Goal: Transaction & Acquisition: Purchase product/service

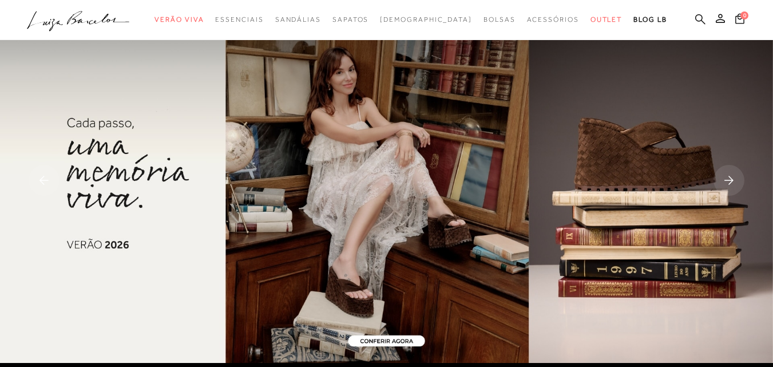
drag, startPoint x: 0, startPoint y: 0, endPoint x: 680, endPoint y: 19, distance: 680.2
click at [695, 19] on icon at bounding box center [700, 19] width 10 height 11
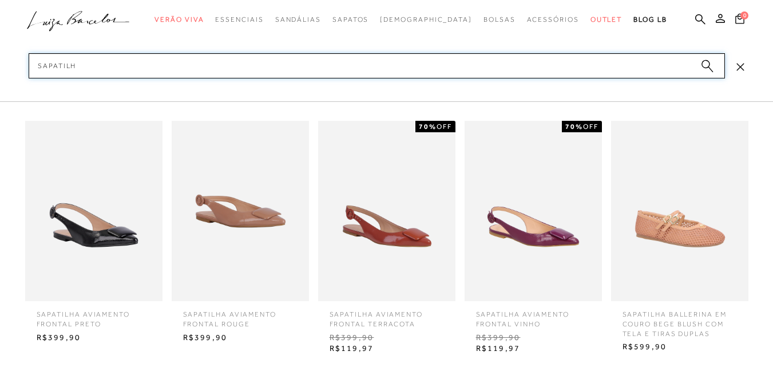
type input "sapatilha"
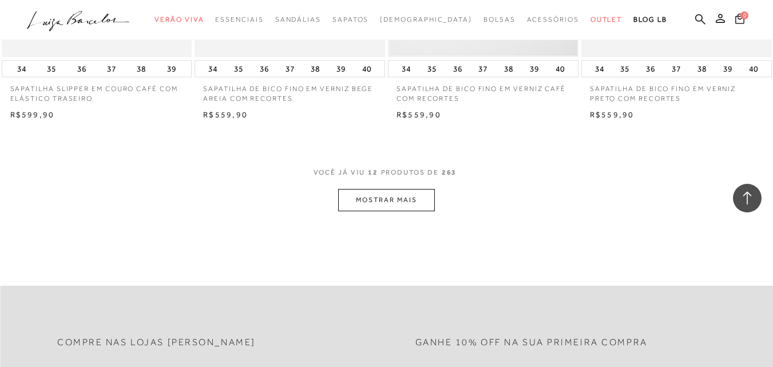
scroll to position [1144, 0]
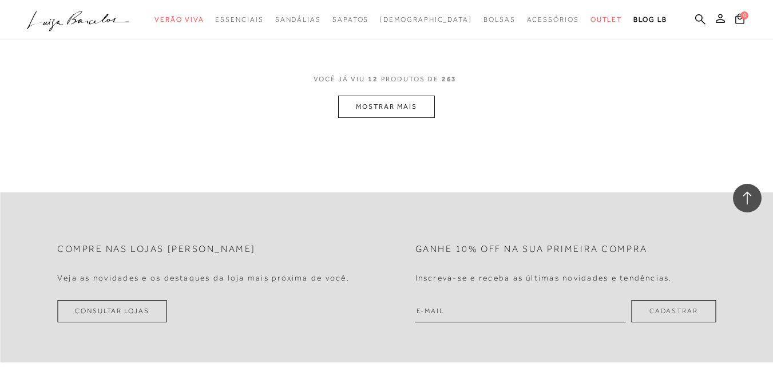
click at [389, 109] on button "MOSTRAR MAIS" at bounding box center [386, 106] width 96 height 22
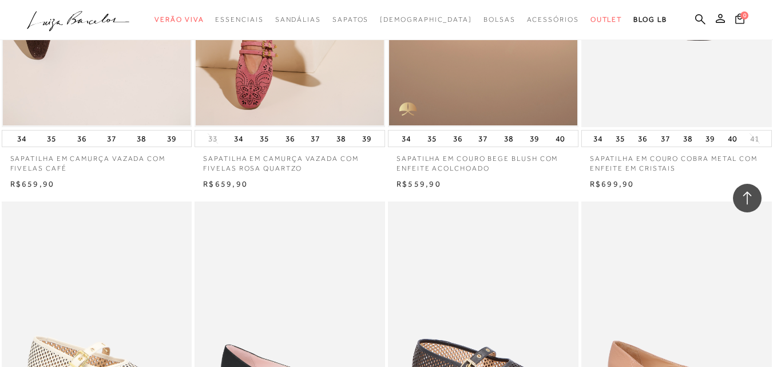
scroll to position [1830, 0]
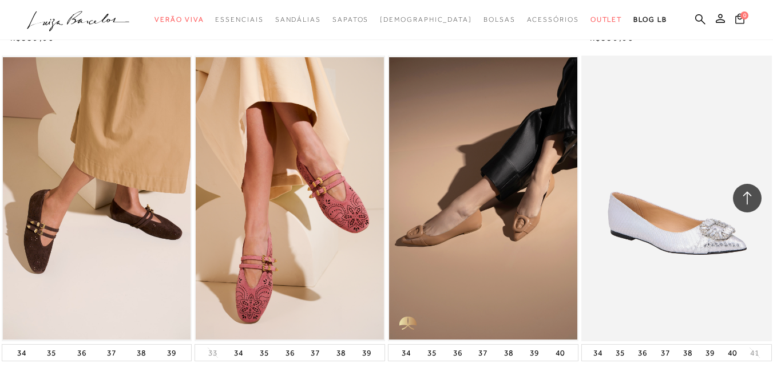
click at [322, 220] on img at bounding box center [290, 198] width 188 height 282
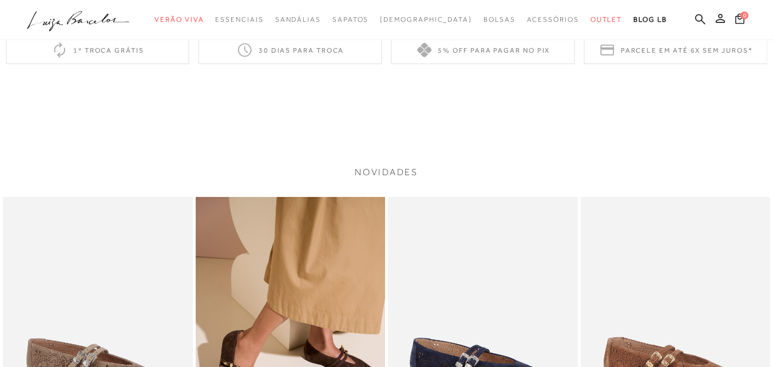
scroll to position [1026, 0]
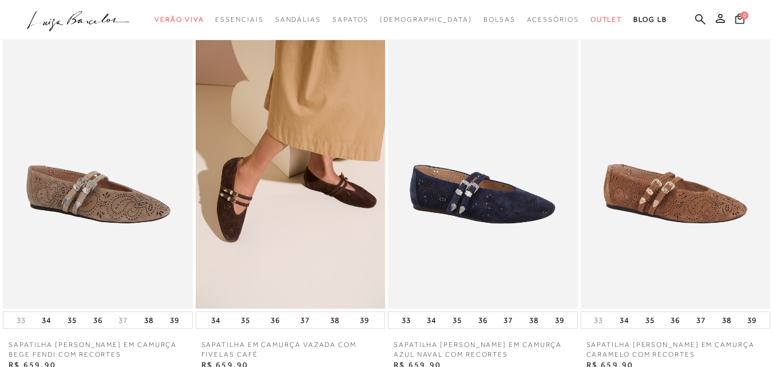
click at [494, 196] on img at bounding box center [483, 166] width 190 height 284
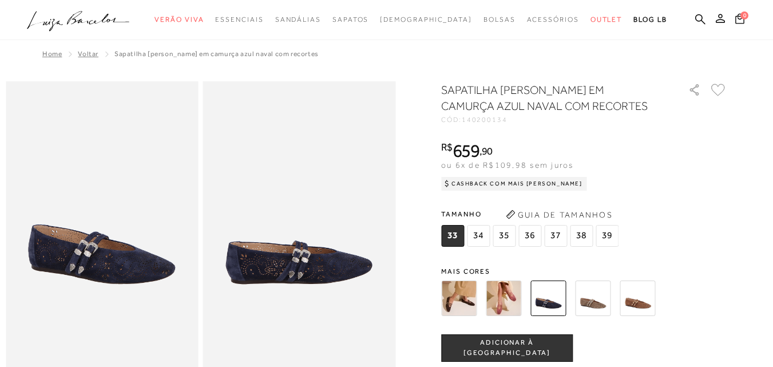
click at [534, 234] on span "36" at bounding box center [529, 236] width 23 height 22
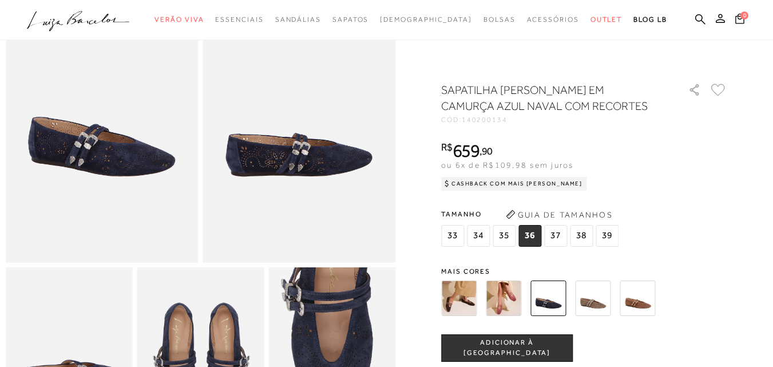
scroll to position [114, 0]
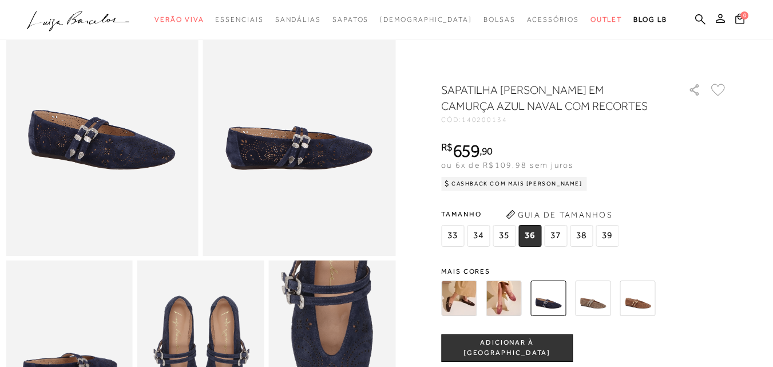
click at [514, 349] on span "ADICIONAR À SACOLA" at bounding box center [506, 347] width 130 height 20
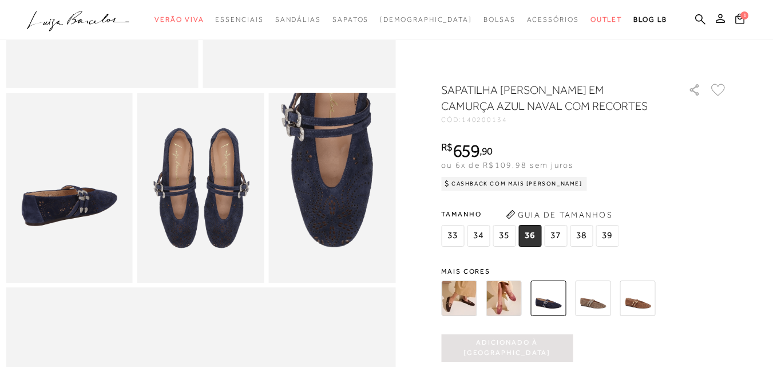
scroll to position [286, 0]
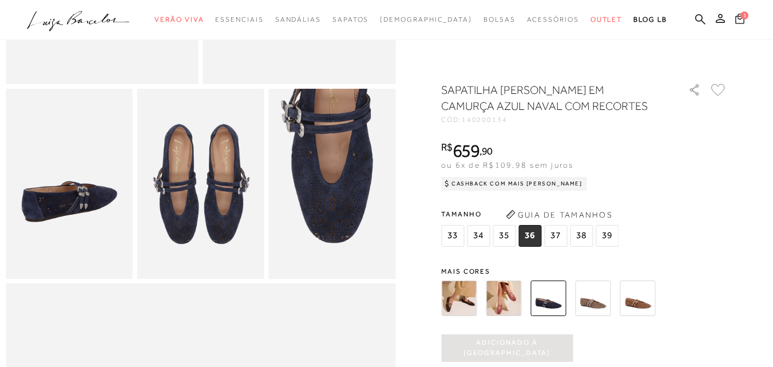
click at [735, 20] on icon at bounding box center [739, 18] width 9 height 10
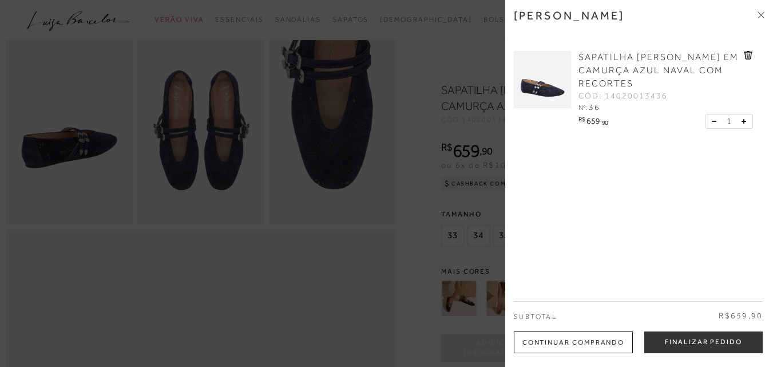
scroll to position [400, 0]
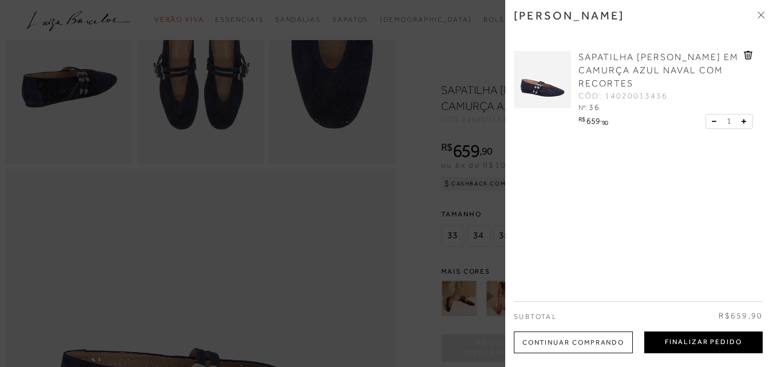
click at [695, 344] on button "Finalizar Pedido" at bounding box center [703, 342] width 118 height 22
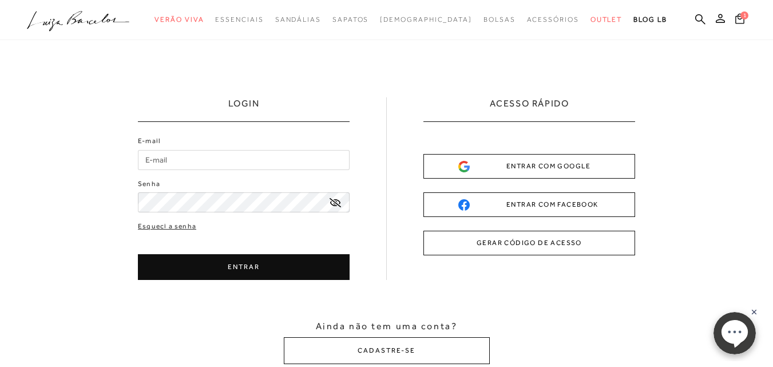
click at [226, 154] on input "E-mail" at bounding box center [244, 160] width 212 height 20
type input "[EMAIL_ADDRESS][DOMAIN_NAME]"
click at [221, 264] on button "ENTRAR" at bounding box center [244, 267] width 212 height 26
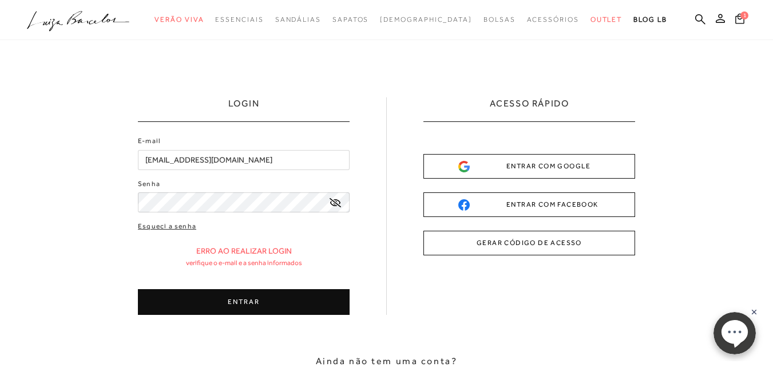
click at [97, 200] on div "LOGIN E-mail lucianarmoraes03@gmail.com Senha" at bounding box center [386, 248] width 773 height 416
click at [259, 305] on button "ENTRAR" at bounding box center [244, 302] width 212 height 26
click at [252, 306] on button "ENTRAR" at bounding box center [244, 302] width 212 height 26
click at [234, 304] on button "ENTRAR" at bounding box center [244, 302] width 212 height 26
click at [261, 299] on button "ENTRAR" at bounding box center [244, 302] width 212 height 26
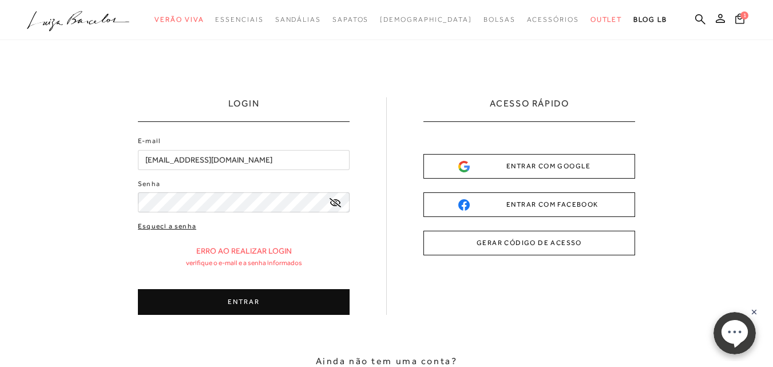
click at [174, 227] on link "Esqueci a senha" at bounding box center [167, 226] width 58 height 11
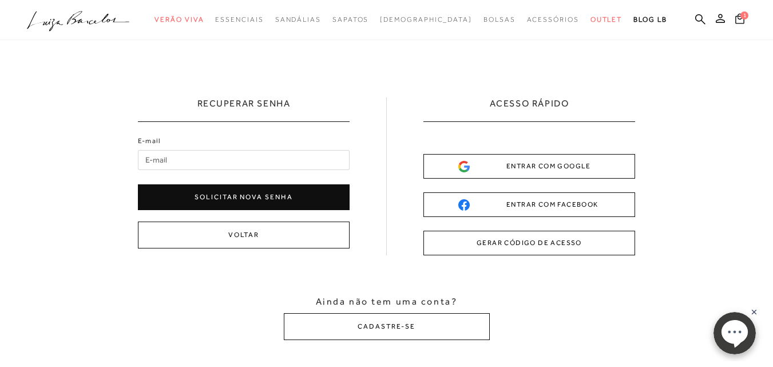
click at [176, 161] on input "E-mail" at bounding box center [244, 160] width 212 height 20
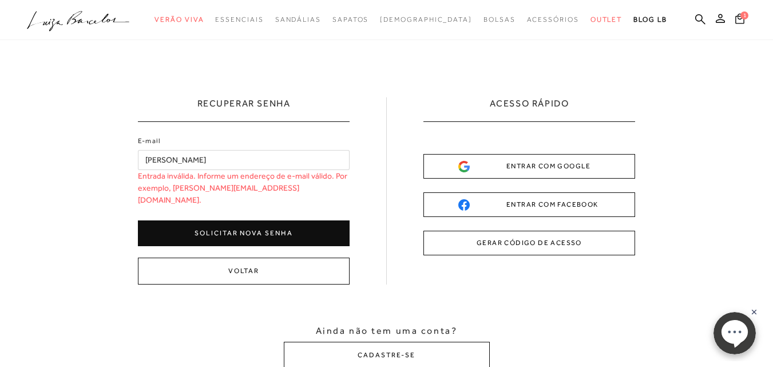
click at [185, 160] on input "[PERSON_NAME]" at bounding box center [244, 160] width 212 height 20
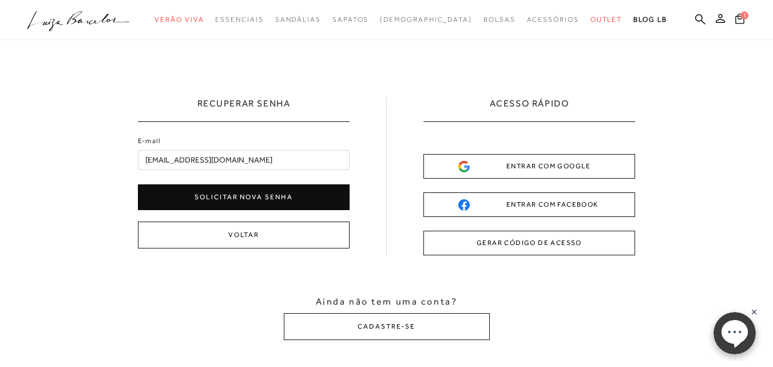
type input "[EMAIL_ADDRESS][DOMAIN_NAME]"
click at [212, 198] on button "Solicitar nova senha" at bounding box center [244, 197] width 212 height 26
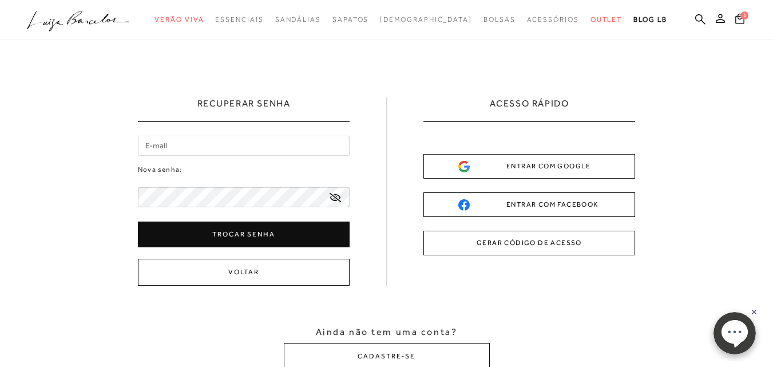
click at [209, 140] on input "email" at bounding box center [244, 146] width 212 height 20
type input "lucianarmoraes03@gmail.com"
click at [72, 180] on div "Recuperar Senha lucianarmoraes03@gmail.com Nova senha:" at bounding box center [386, 233] width 773 height 387
click at [138, 330] on div "Ainda não tem uma conta? CADASTRE-SE" at bounding box center [386, 347] width 773 height 44
click at [247, 236] on button "Trocar senha" at bounding box center [244, 234] width 212 height 26
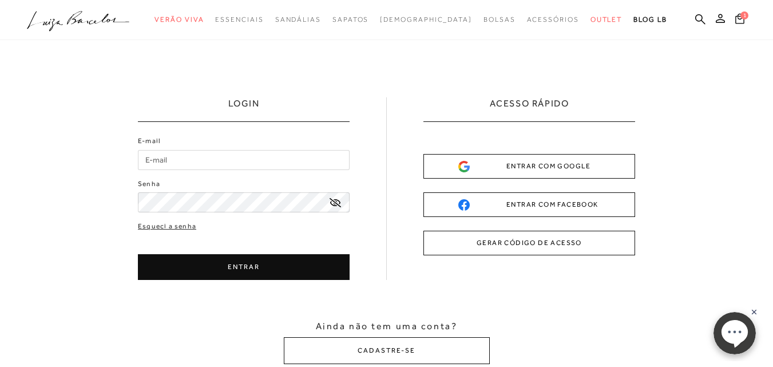
type input "[EMAIL_ADDRESS][DOMAIN_NAME]"
click at [261, 264] on button "ENTRAR" at bounding box center [244, 267] width 212 height 26
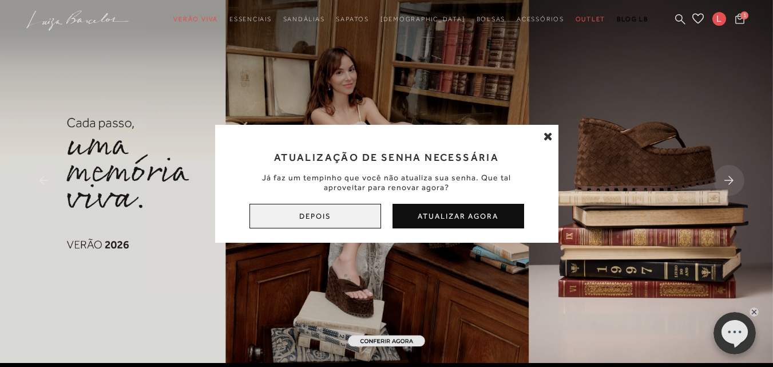
click at [328, 221] on button "Depois" at bounding box center [315, 216] width 132 height 25
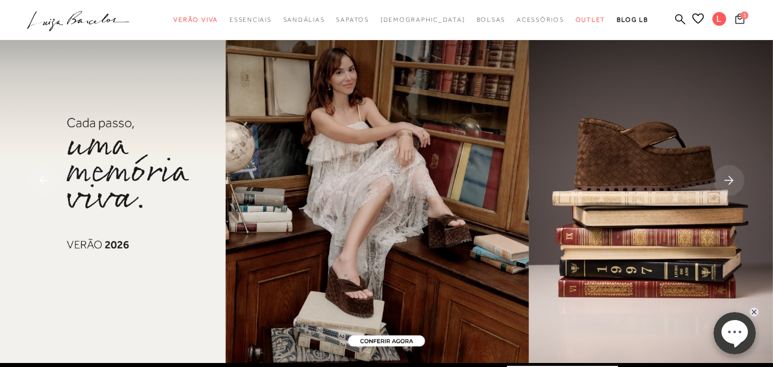
click at [740, 18] on span "1" at bounding box center [744, 15] width 8 height 8
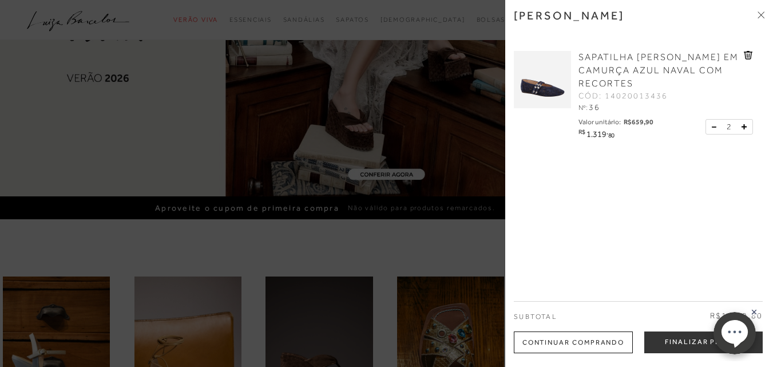
scroll to position [172, 0]
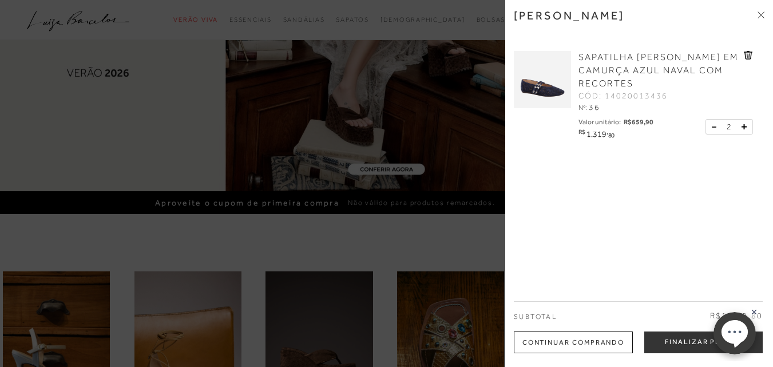
drag, startPoint x: 683, startPoint y: 340, endPoint x: 667, endPoint y: 339, distance: 16.6
click at [683, 340] on button "Finalizar Pedido" at bounding box center [703, 342] width 118 height 22
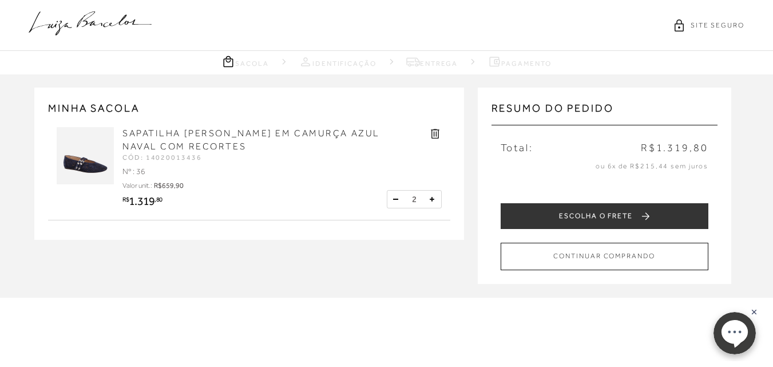
click at [394, 200] on button at bounding box center [395, 198] width 11 height 11
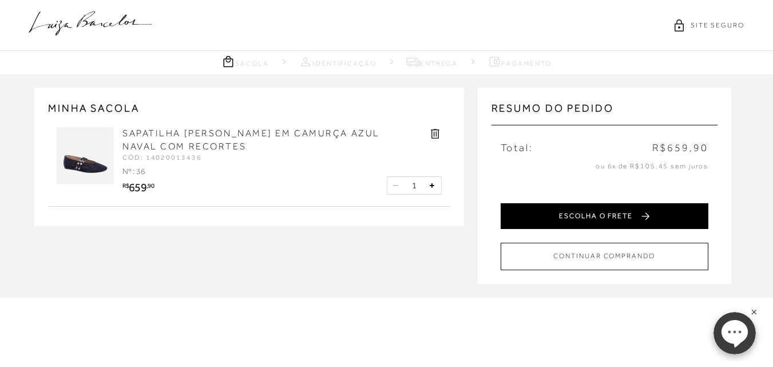
click at [606, 212] on button "ESCOLHA O FRETE" at bounding box center [604, 216] width 208 height 26
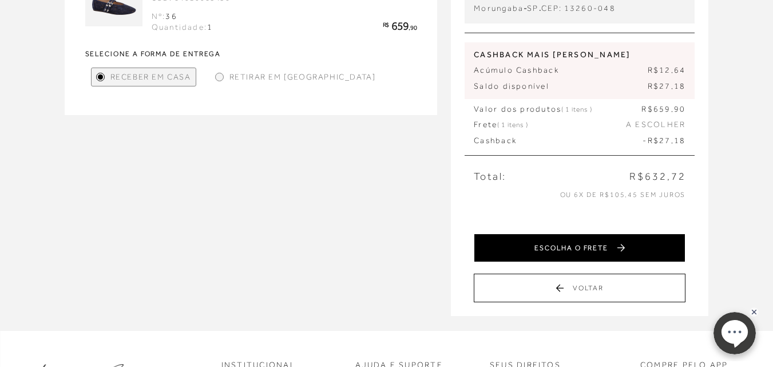
scroll to position [172, 0]
click at [601, 250] on button "ESCOLHA O FRETE" at bounding box center [579, 248] width 212 height 29
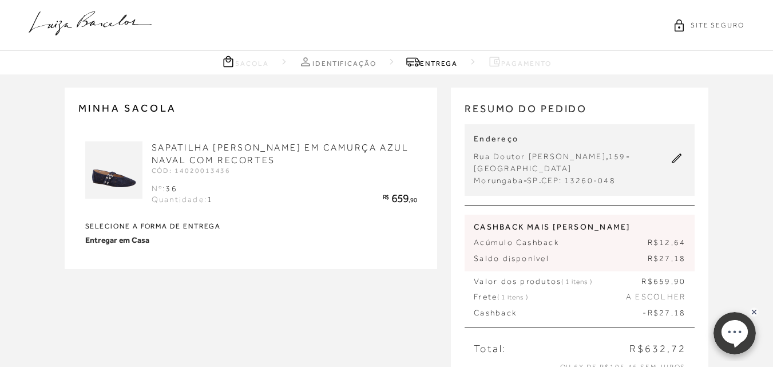
click at [634, 169] on div "Rua Doutor Anísio Rosa Soares , 159 - Vila Nova" at bounding box center [570, 162] width 194 height 24
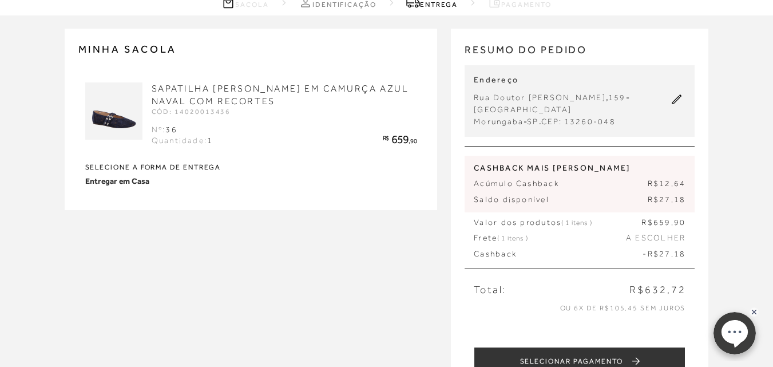
scroll to position [114, 0]
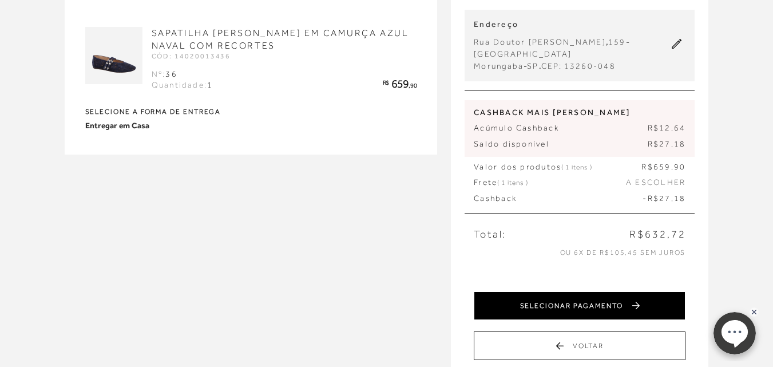
click at [574, 305] on button "SELECIONAR PAGAMENTO" at bounding box center [579, 305] width 212 height 29
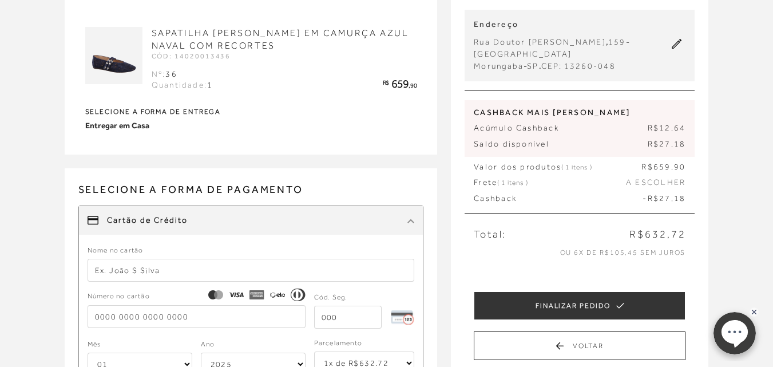
scroll to position [0, 0]
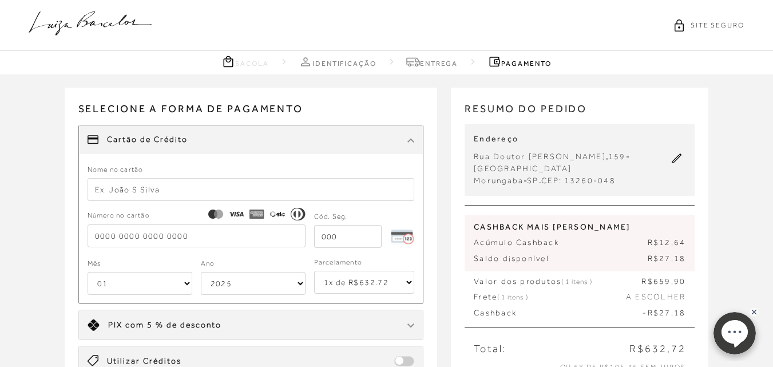
click at [186, 191] on input "text" at bounding box center [250, 189] width 327 height 23
type input "[PERSON_NAME]"
type input "[CREDIT_CARD_NUMBER]"
type input "507"
click at [186, 288] on select "01 02 03 04 05 06 07 08 09 10 11 12" at bounding box center [139, 283] width 105 height 23
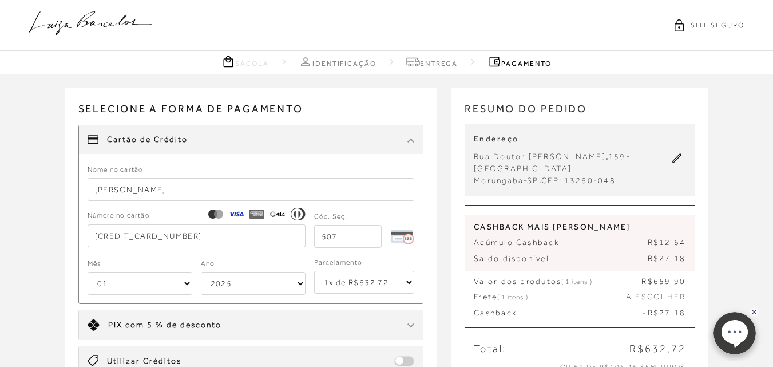
select select "09"
click at [87, 272] on select "01 02 03 04 05 06 07 08 09 10 11 12" at bounding box center [139, 283] width 105 height 23
click at [298, 284] on select "2025 2026 2027 2028 2029 2030 2031 2032 2033 2034 2035 2036 2037 2038 2039 2040…" at bounding box center [253, 283] width 105 height 23
select select "2032"
click at [201, 272] on select "2025 2026 2027 2028 2029 2030 2031 2032 2033 2034 2035 2036 2037 2038 2039 2040…" at bounding box center [253, 283] width 105 height 23
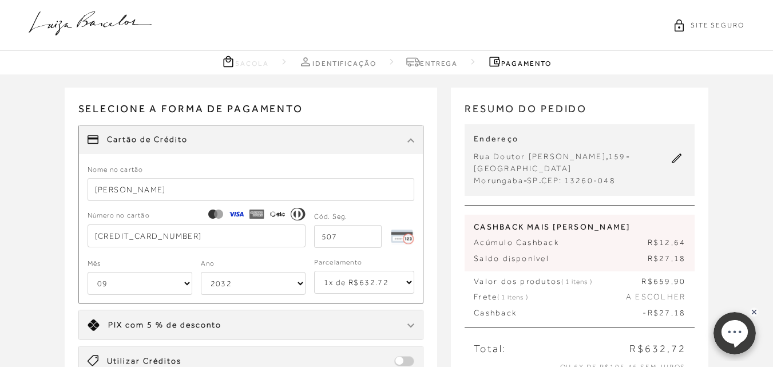
click at [410, 286] on select "1x de R$632.72 2x de R$316.36 sem juros 3x de R$210.91 sem juros 4x de R$158.18…" at bounding box center [364, 281] width 101 height 23
select select "4"
click at [314, 270] on select "1x de R$632.72 2x de R$316.36 sem juros 3x de R$210.91 sem juros 4x de R$158.18…" at bounding box center [364, 281] width 101 height 23
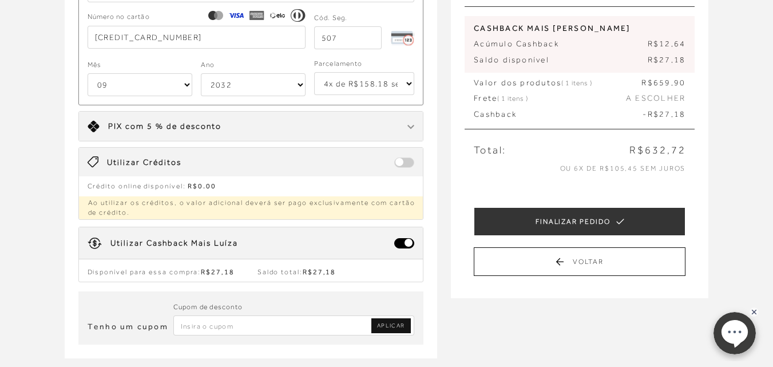
scroll to position [172, 0]
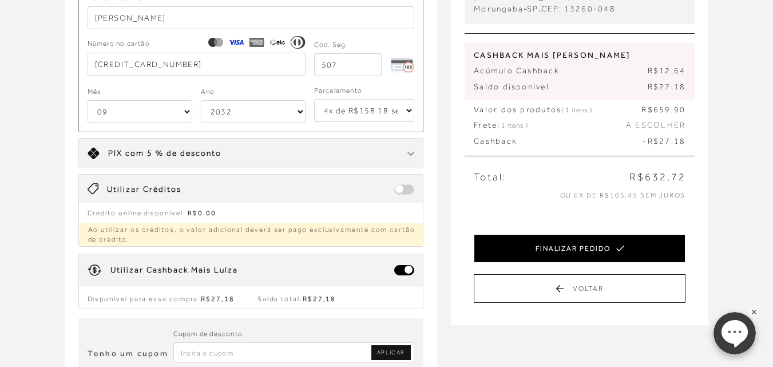
click at [546, 250] on button "FINALIZAR PEDIDO" at bounding box center [579, 248] width 212 height 29
select select "09"
select select "2032"
select select "4"
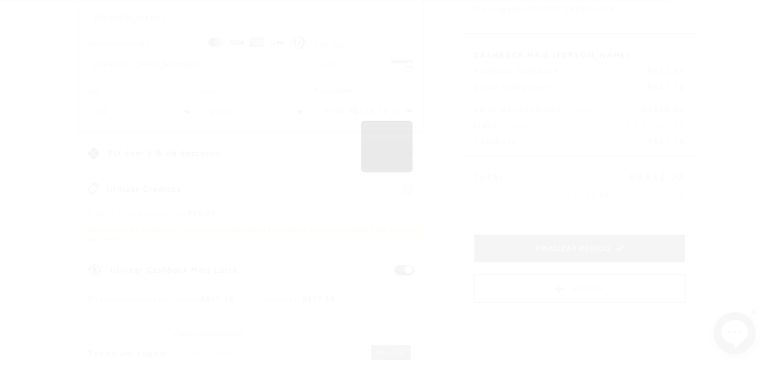
scroll to position [0, 0]
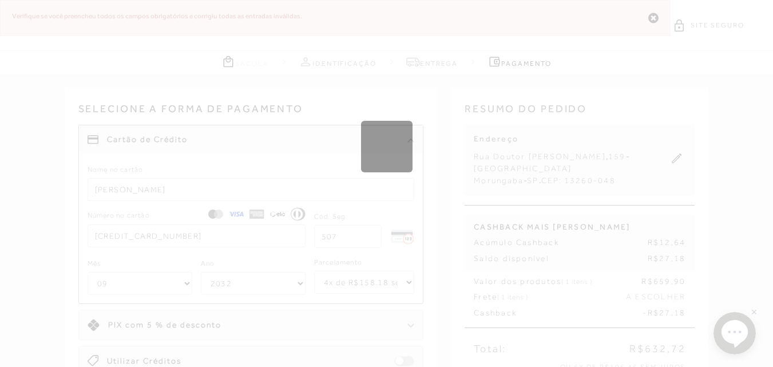
click at [406, 194] on div "Loading..." at bounding box center [386, 183] width 773 height 367
click at [391, 156] on div at bounding box center [391, 153] width 6 height 7
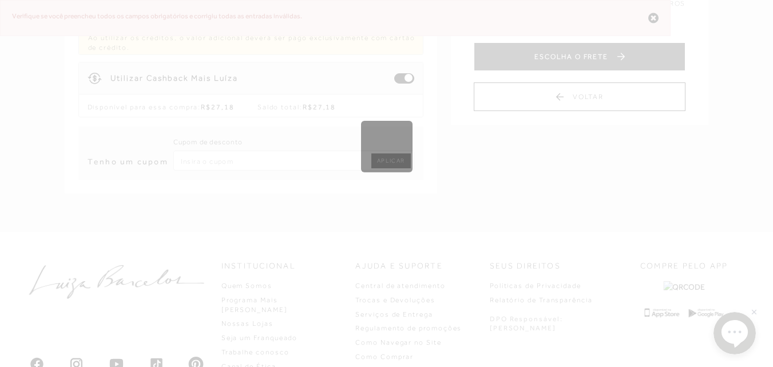
scroll to position [448, 0]
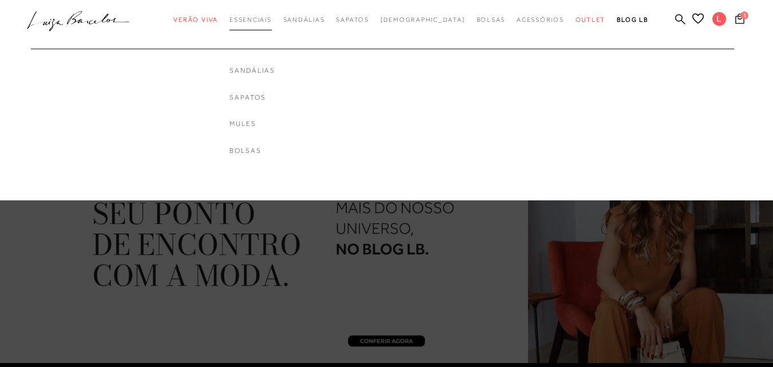
click at [272, 20] on span "Essenciais" at bounding box center [250, 19] width 42 height 7
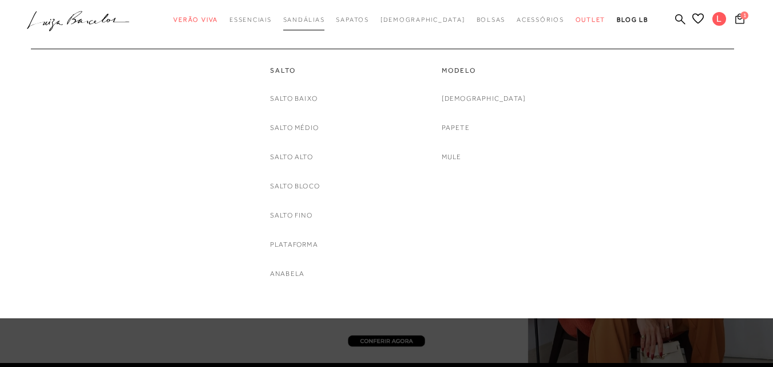
click at [325, 22] on span "Sandálias" at bounding box center [304, 19] width 42 height 7
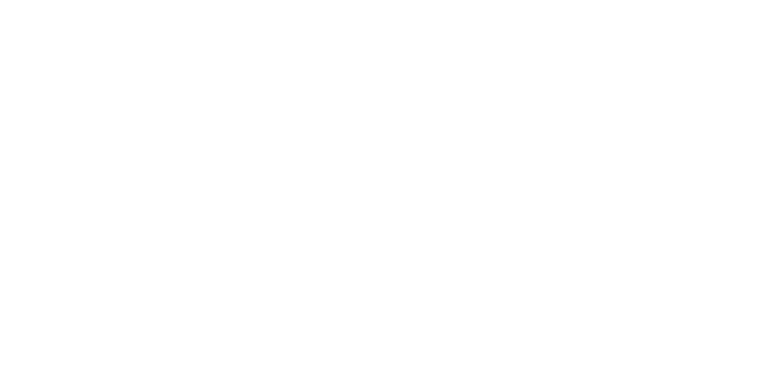
click at [370, 21] on div at bounding box center [386, 220] width 773 height 439
click at [422, 19] on div at bounding box center [386, 183] width 773 height 367
click at [479, 19] on div at bounding box center [386, 183] width 773 height 367
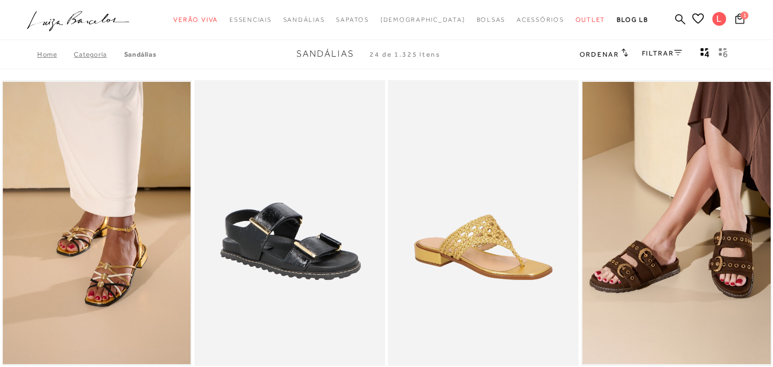
click at [45, 54] on link "Home" at bounding box center [55, 54] width 37 height 8
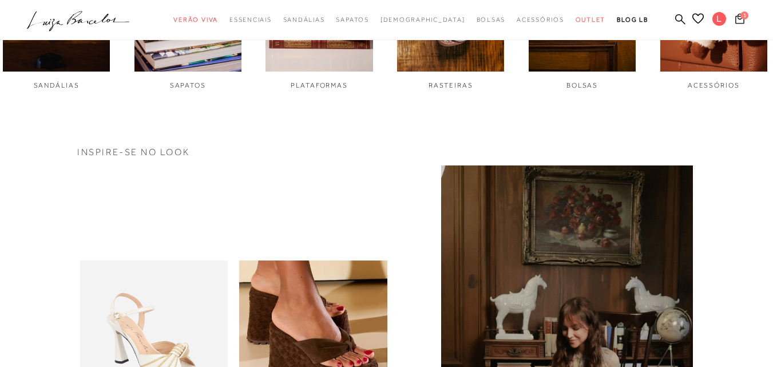
scroll to position [457, 0]
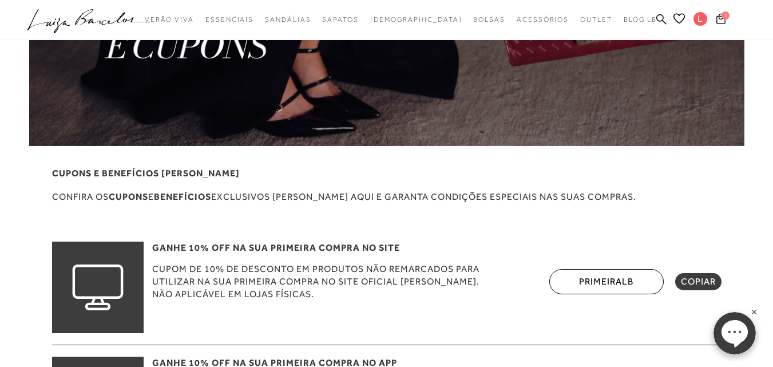
scroll to position [229, 0]
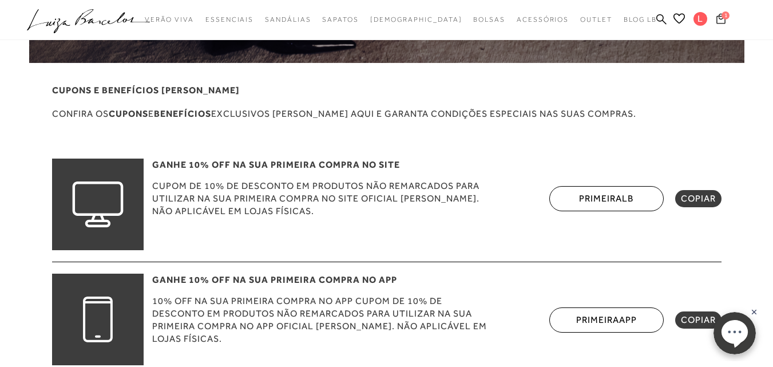
click at [718, 17] on icon at bounding box center [720, 18] width 9 height 11
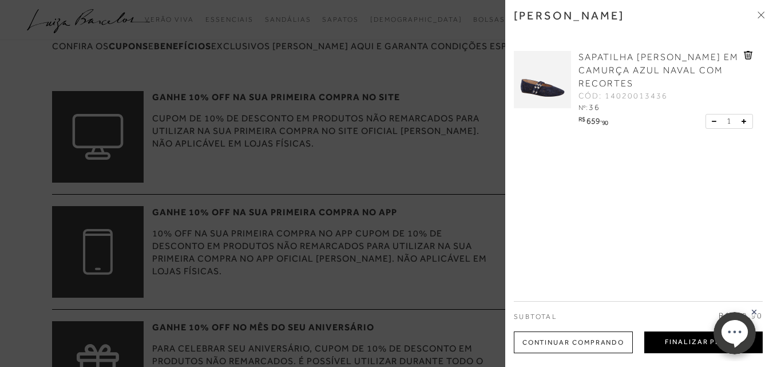
scroll to position [400, 0]
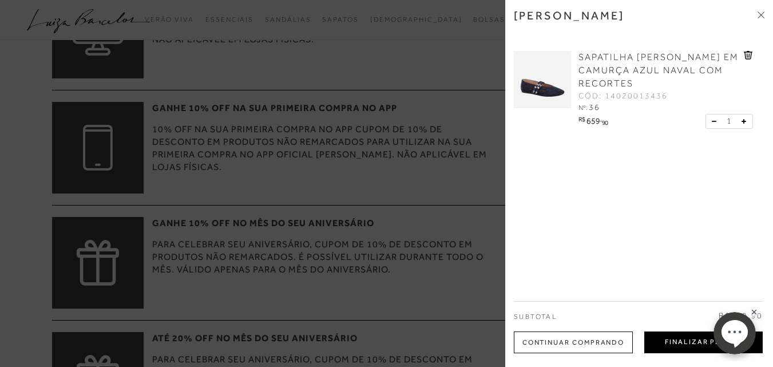
click at [680, 343] on button "Finalizar Pedido" at bounding box center [703, 342] width 118 height 22
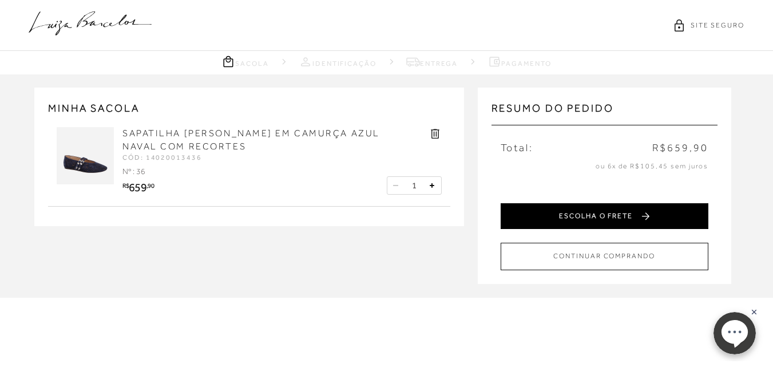
click at [597, 214] on button "ESCOLHA O FRETE" at bounding box center [604, 216] width 208 height 26
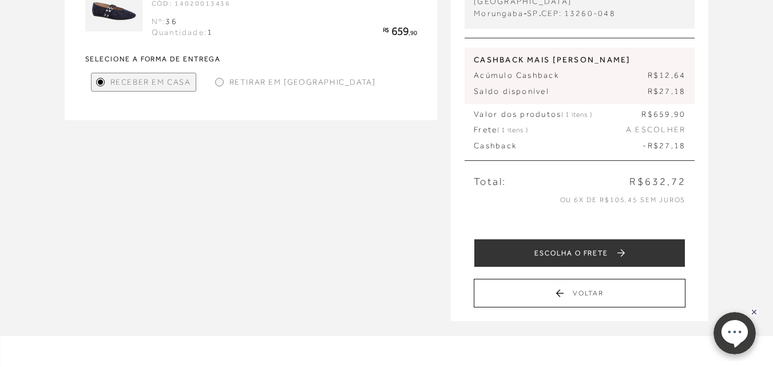
scroll to position [172, 0]
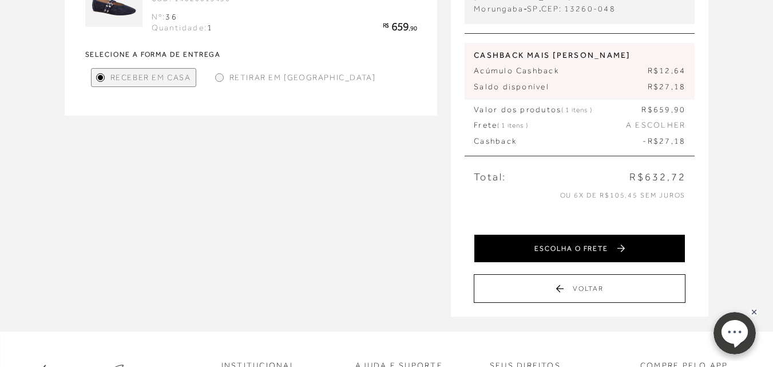
click at [581, 251] on button "ESCOLHA O FRETE" at bounding box center [579, 248] width 212 height 29
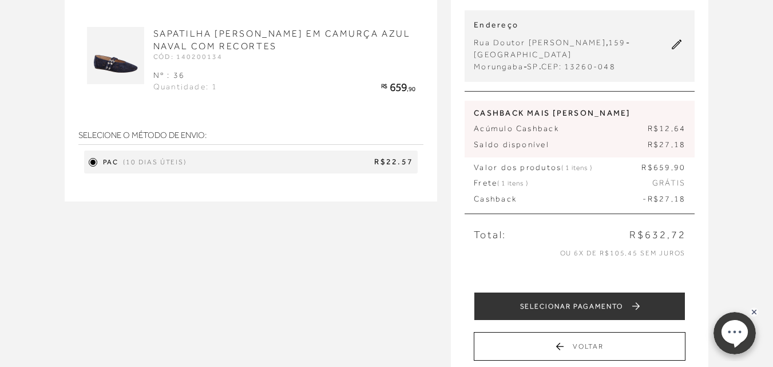
scroll to position [114, 0]
click at [269, 161] on span "R$22.57" at bounding box center [302, 161] width 222 height 11
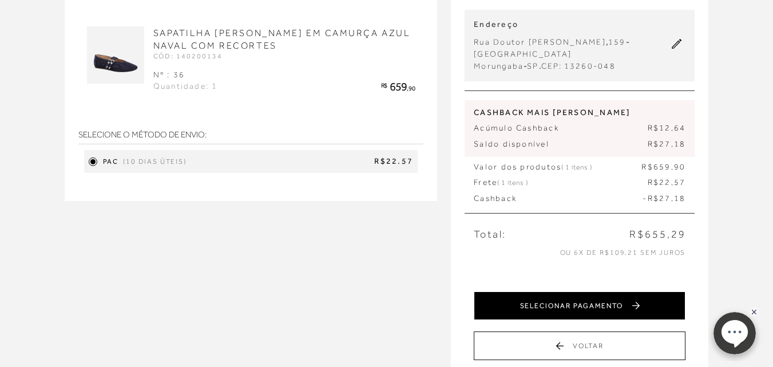
click at [571, 302] on button "SELECIONAR PAGAMENTO" at bounding box center [579, 305] width 212 height 29
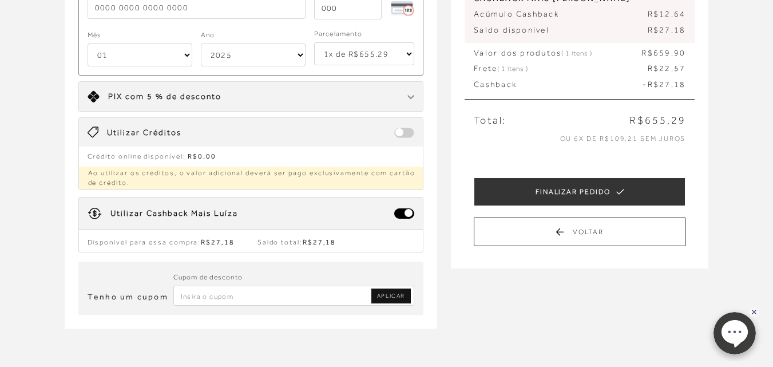
scroll to position [229, 0]
click at [298, 292] on input "Inserir Código da Promoção" at bounding box center [293, 295] width 241 height 20
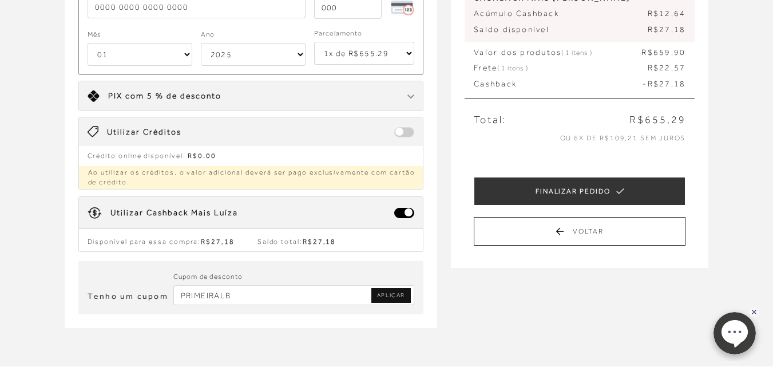
type input "PRIMEIRALB"
click at [397, 291] on span "APLICAR" at bounding box center [391, 295] width 28 height 8
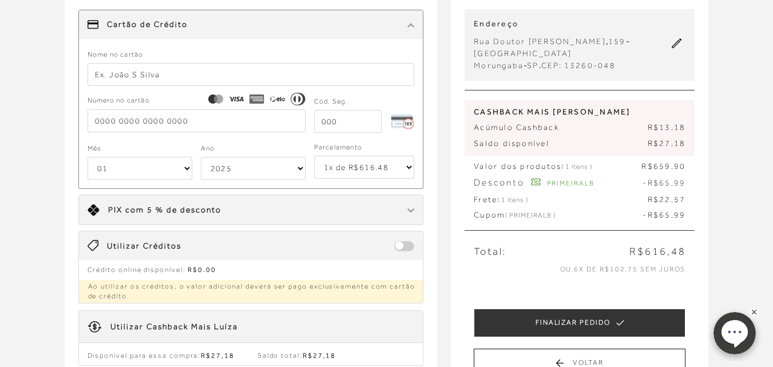
scroll to position [114, 0]
drag, startPoint x: 174, startPoint y: 75, endPoint x: 7, endPoint y: 75, distance: 167.5
click at [7, 75] on div "Receber em casa SAPATILHA [PERSON_NAME] EM CAMURÇA AZUL NAVAL COM RECORTES CÓD:…" at bounding box center [386, 219] width 773 height 519
type input "[PERSON_NAME]"
click at [200, 129] on input "tel" at bounding box center [196, 121] width 218 height 23
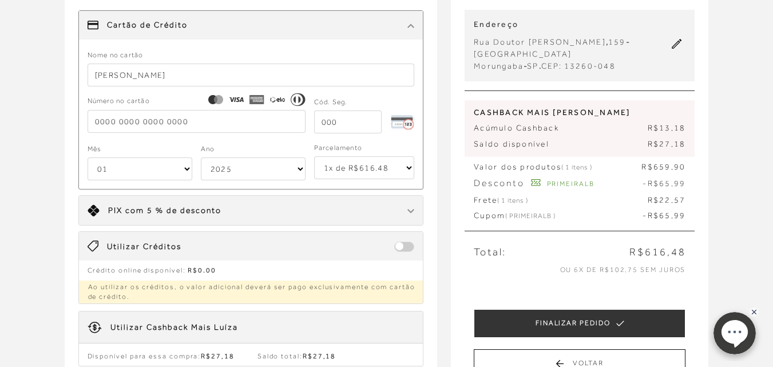
drag, startPoint x: 203, startPoint y: 127, endPoint x: 87, endPoint y: 117, distance: 115.9
click at [87, 117] on input "tel" at bounding box center [196, 121] width 218 height 23
type input "[CREDIT_CARD_NUMBER]"
drag, startPoint x: 353, startPoint y: 124, endPoint x: 274, endPoint y: 124, distance: 78.3
click at [277, 124] on div "Número no cartão [CREDIT_CARD_NUMBER] Cód. Seg." at bounding box center [250, 114] width 327 height 38
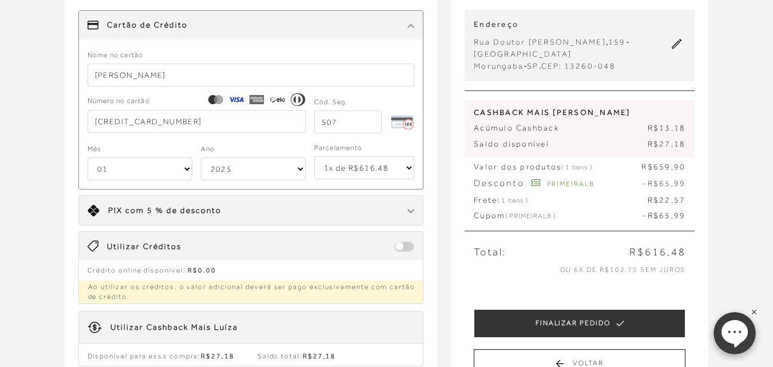
type input "507"
click at [184, 170] on select "01 02 03 04 05 06 07 08 09 10 11 12" at bounding box center [139, 168] width 105 height 23
select select "09"
click at [87, 157] on select "01 02 03 04 05 06 07 08 09 10 11 12" at bounding box center [139, 168] width 105 height 23
click at [299, 172] on select "2025 2026 2027 2028 2029 2030 2031 2032 2033 2034 2035 2036 2037 2038 2039 2040…" at bounding box center [253, 168] width 105 height 23
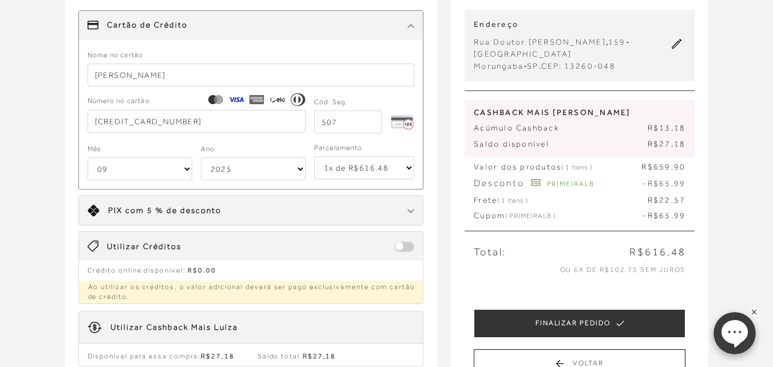
select select "2032"
click at [201, 157] on select "2025 2026 2027 2028 2029 2030 2031 2032 2033 2034 2035 2036 2037 2038 2039 2040…" at bounding box center [253, 168] width 105 height 23
click at [409, 171] on select "1x de R$616.48 2x de R$308.24 sem juros 3x de R$205.50 sem juros 4x de R$154.12…" at bounding box center [364, 167] width 101 height 23
select select "4"
click at [314, 156] on select "1x de R$616.48 2x de R$308.24 sem juros 3x de R$205.50 sem juros 4x de R$154.12…" at bounding box center [364, 167] width 101 height 23
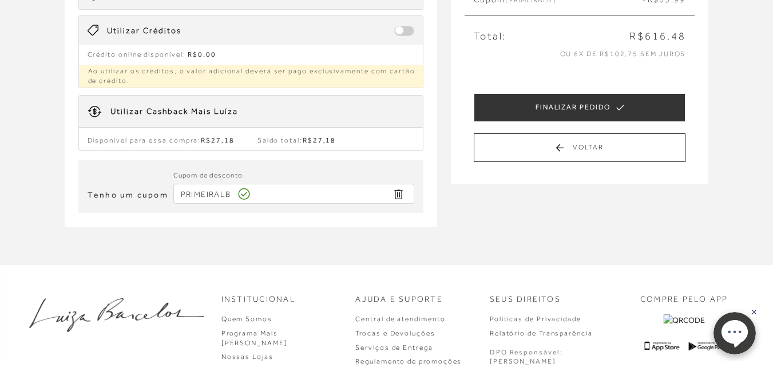
scroll to position [286, 0]
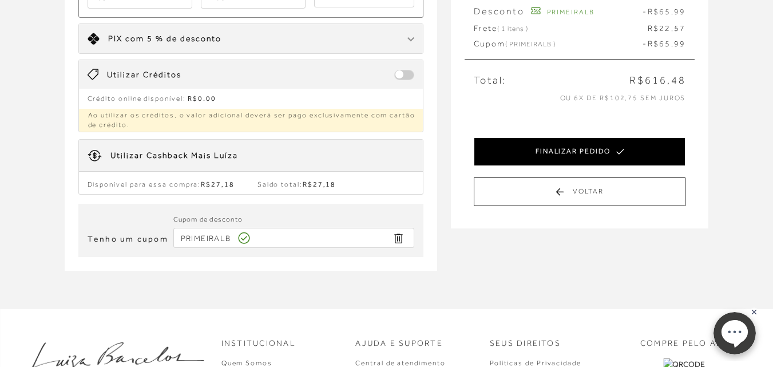
click at [579, 149] on button "FINALIZAR PEDIDO" at bounding box center [579, 151] width 212 height 29
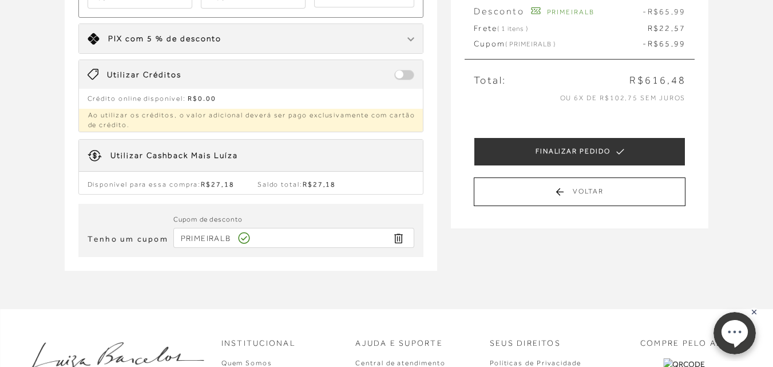
select select "09"
select select "2032"
select select "4"
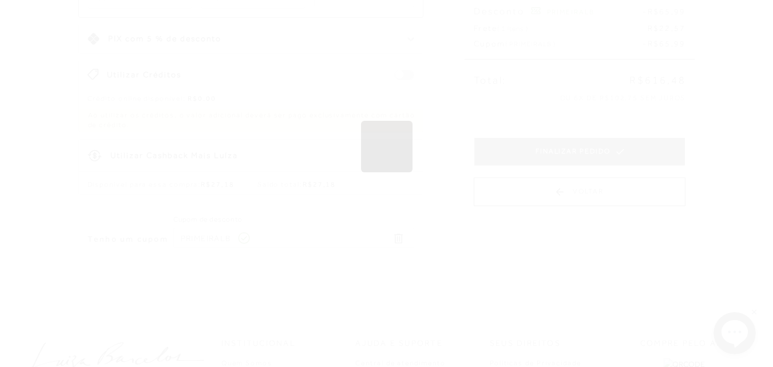
scroll to position [0, 0]
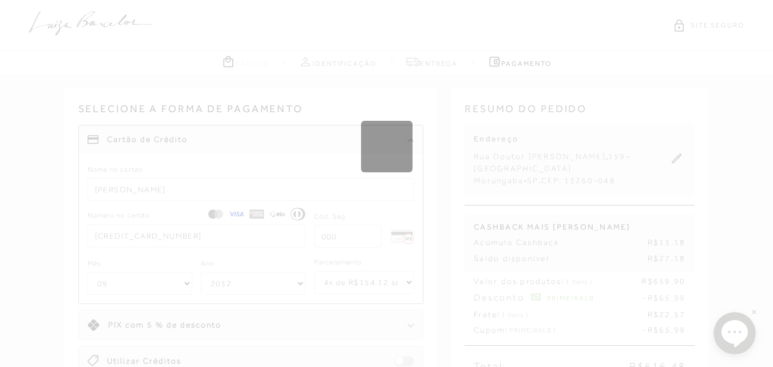
select select "1"
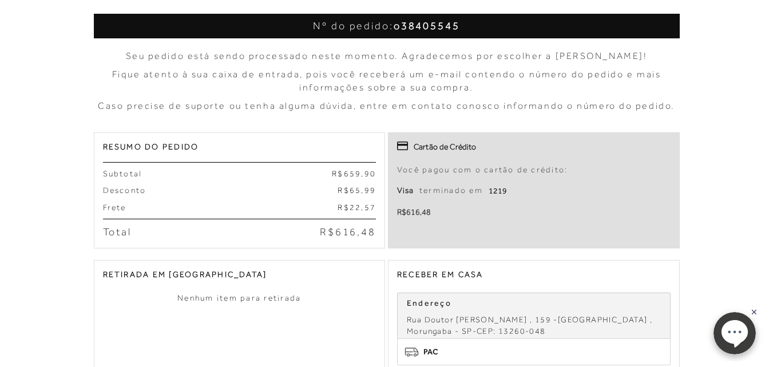
scroll to position [114, 0]
